Goal: Navigation & Orientation: Find specific page/section

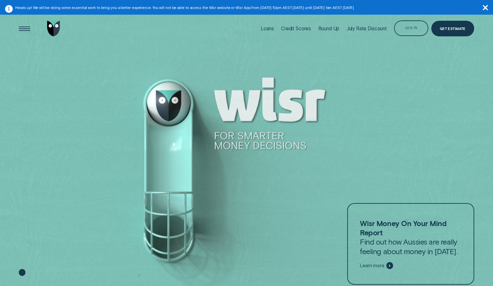
click at [411, 24] on div "Log in" at bounding box center [411, 27] width 34 height 15
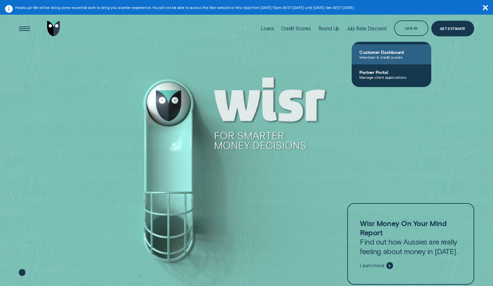
click at [381, 56] on span "View loan & credit scores" at bounding box center [392, 57] width 64 height 4
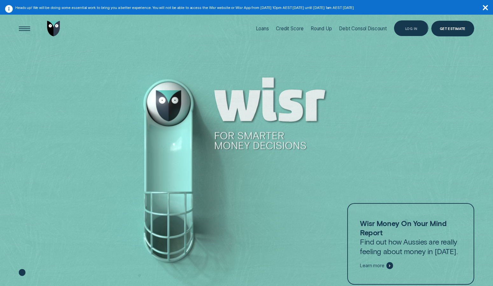
click at [412, 25] on div "Log in" at bounding box center [411, 27] width 34 height 15
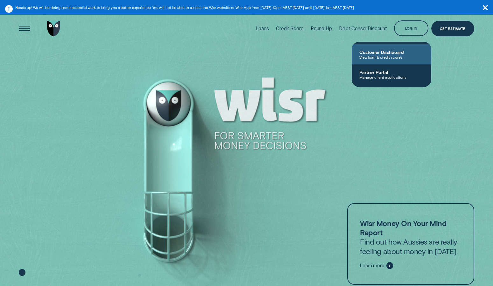
click at [399, 51] on span "Customer Dashboard" at bounding box center [392, 51] width 64 height 5
